Goal: Information Seeking & Learning: Learn about a topic

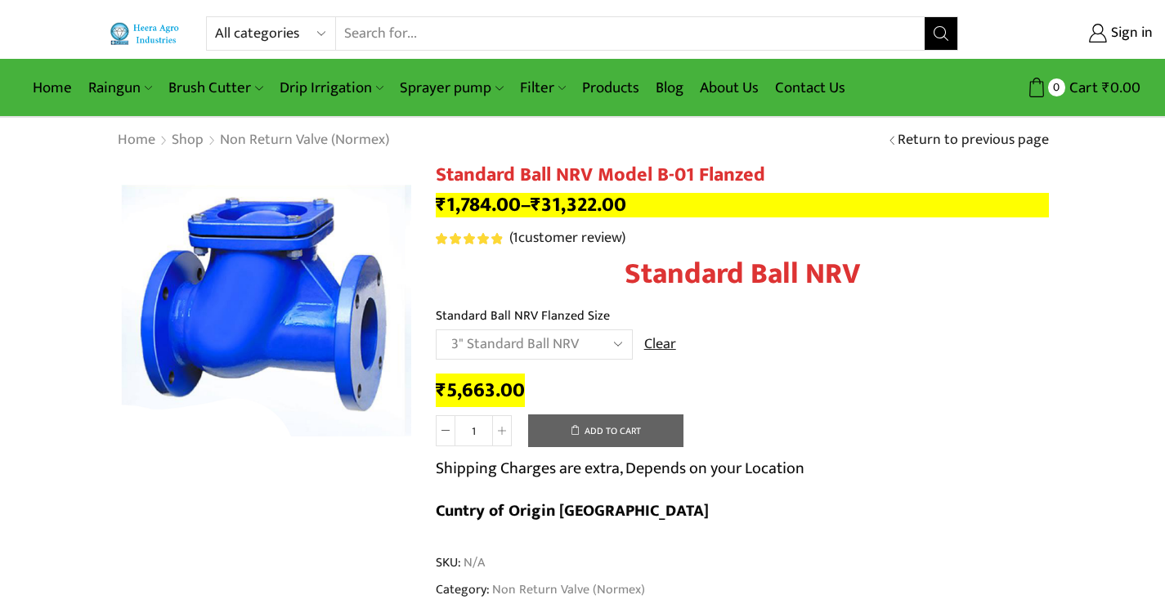
select select "3-standard-ball-nrv"
click at [313, 32] on select "All categories Accessories Air Release Valve Brush Cutter Domestic Use Drip Irr…" at bounding box center [275, 33] width 120 height 33
select select "drip-irrigation"
click at [215, 17] on select "All categories Accessories Air Release Valve Brush Cutter Domestic Use Drip Irr…" at bounding box center [275, 33] width 120 height 33
click at [940, 32] on icon "Search button" at bounding box center [940, 33] width 15 height 15
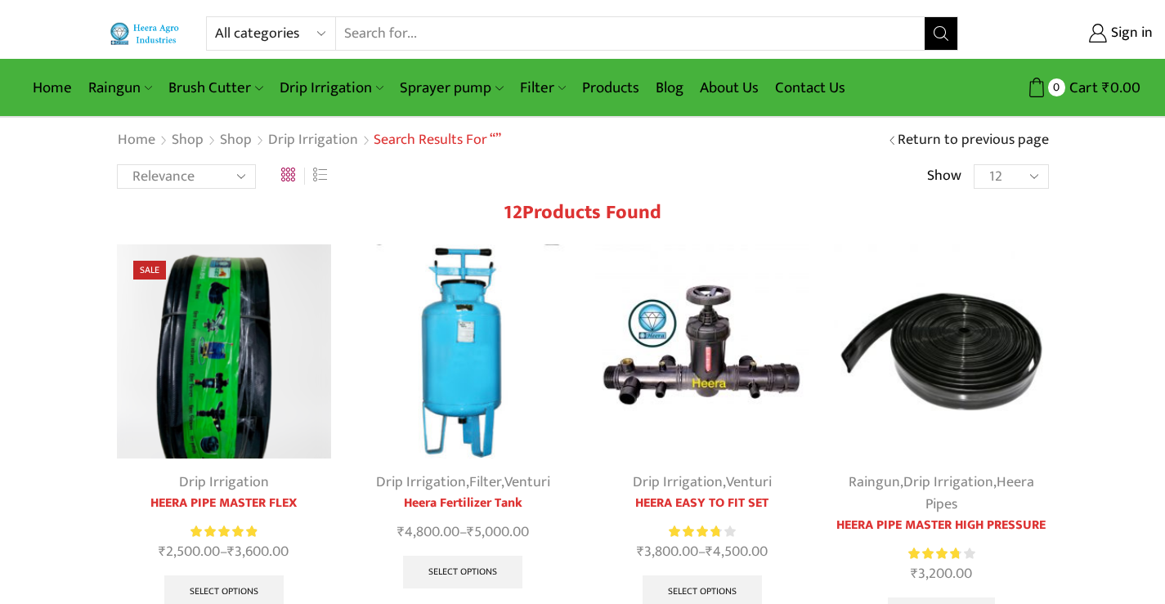
click at [318, 36] on select "All categories Accessories Air Release Valve Brush Cutter Domestic Use Drip Irr…" at bounding box center [275, 33] width 120 height 33
select select "accessories"
click at [215, 17] on select "All categories Accessories Air Release Valve Brush Cutter Domestic Use Drip Irr…" at bounding box center [275, 33] width 120 height 33
click at [942, 40] on icon "Search button" at bounding box center [940, 33] width 15 height 15
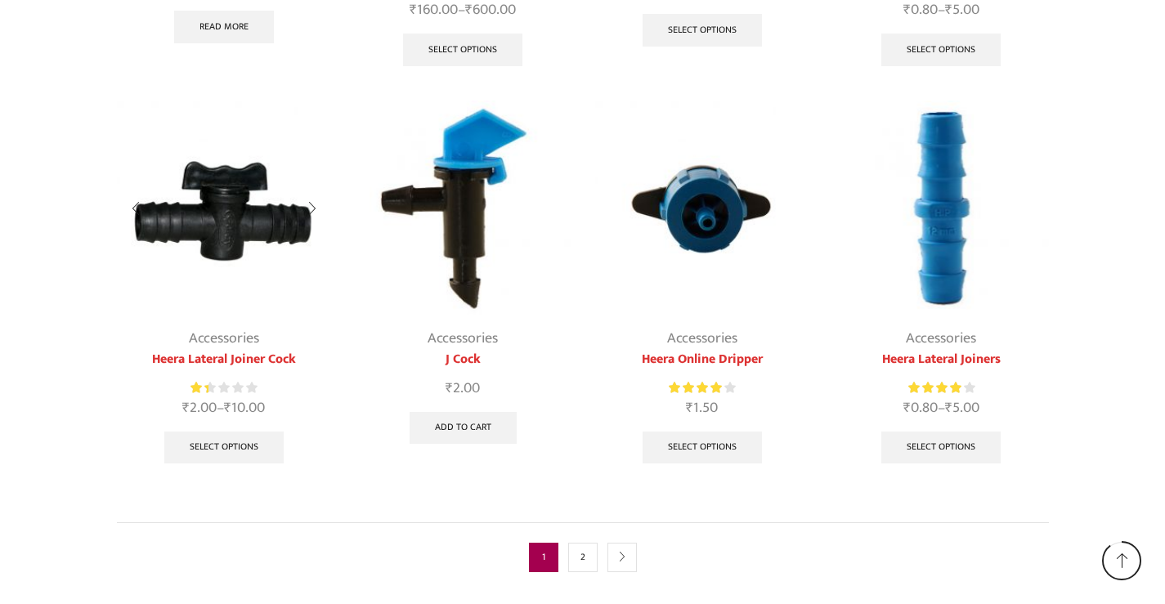
scroll to position [1055, 0]
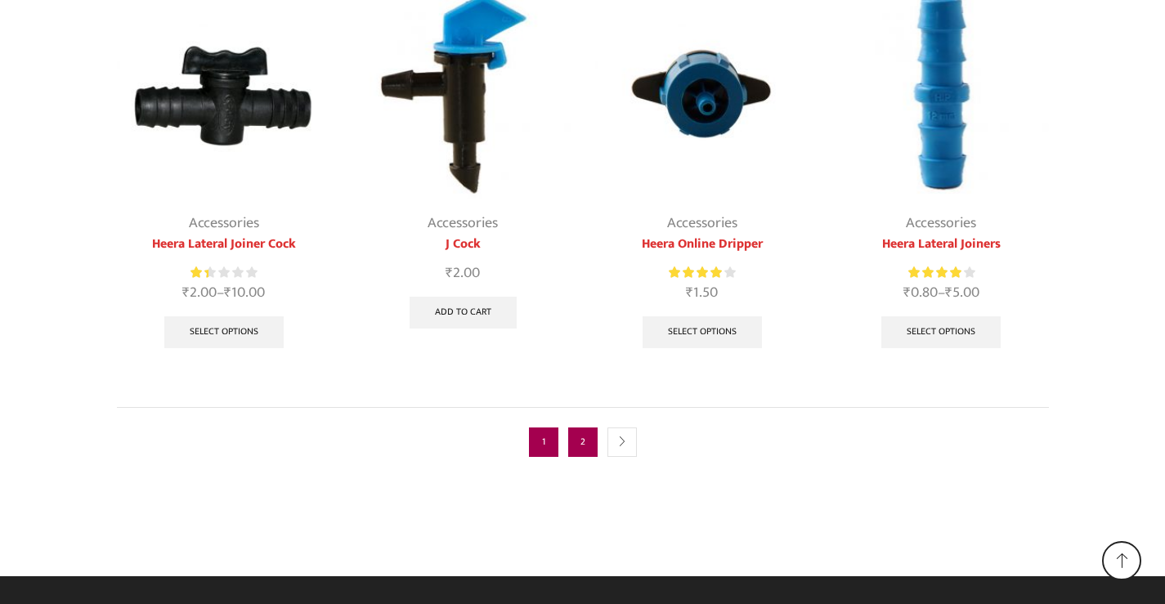
click at [593, 442] on link "2" at bounding box center [582, 441] width 29 height 29
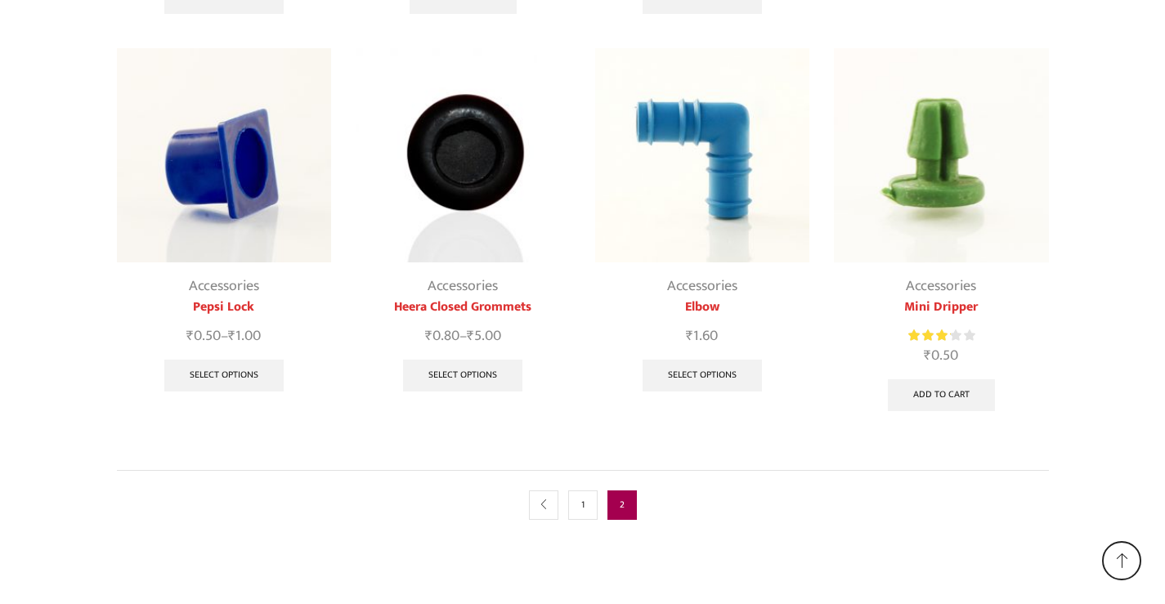
scroll to position [1055, 0]
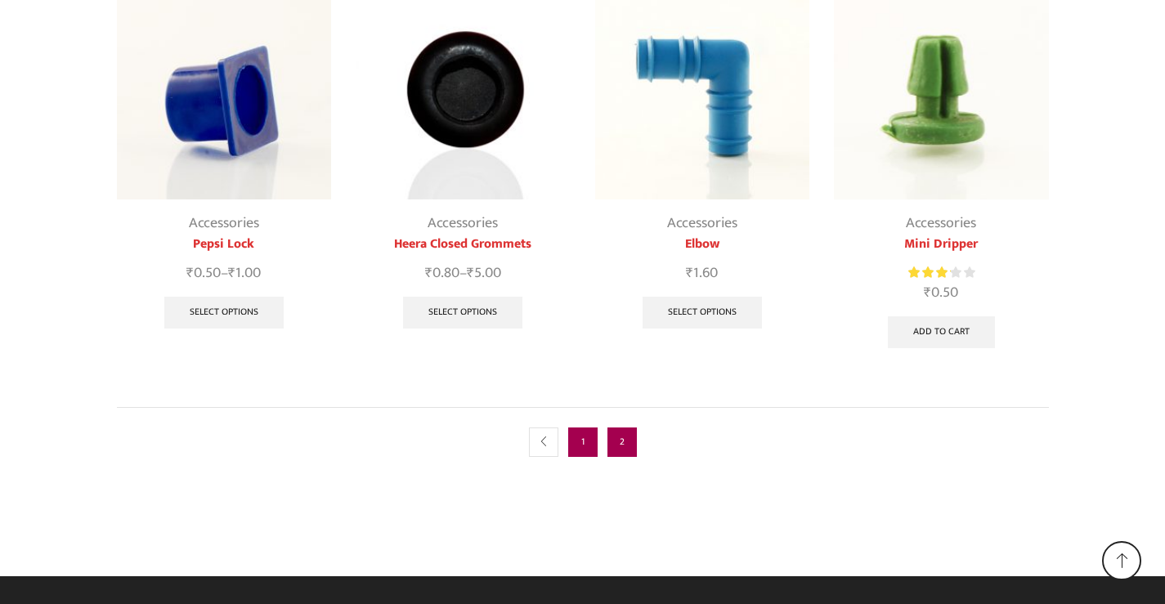
click at [583, 445] on link "1" at bounding box center [582, 441] width 29 height 29
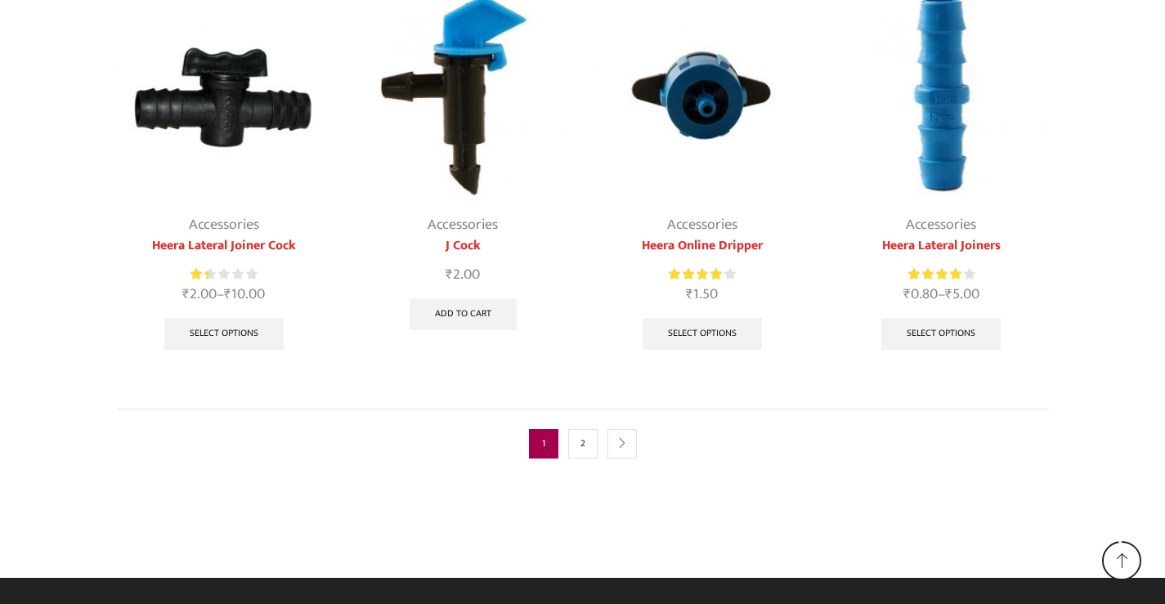
scroll to position [1055, 0]
